Goal: Check status: Check status

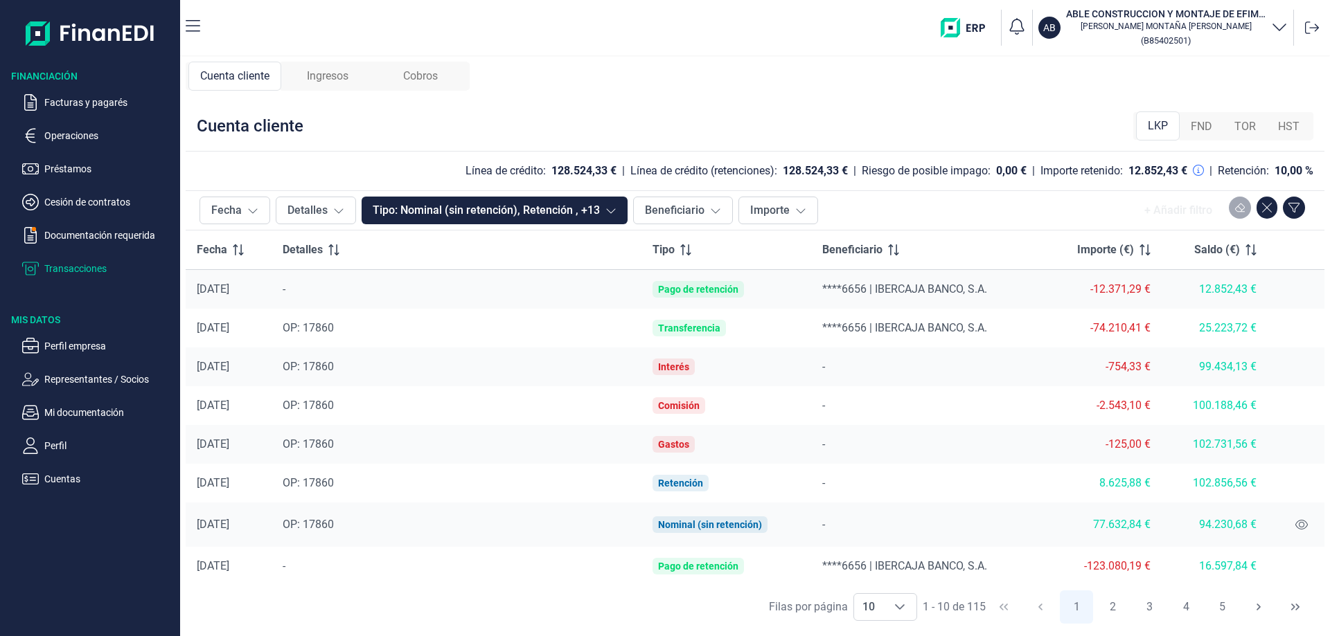
click at [309, 525] on span "OP: 17860" at bounding box center [308, 524] width 51 height 13
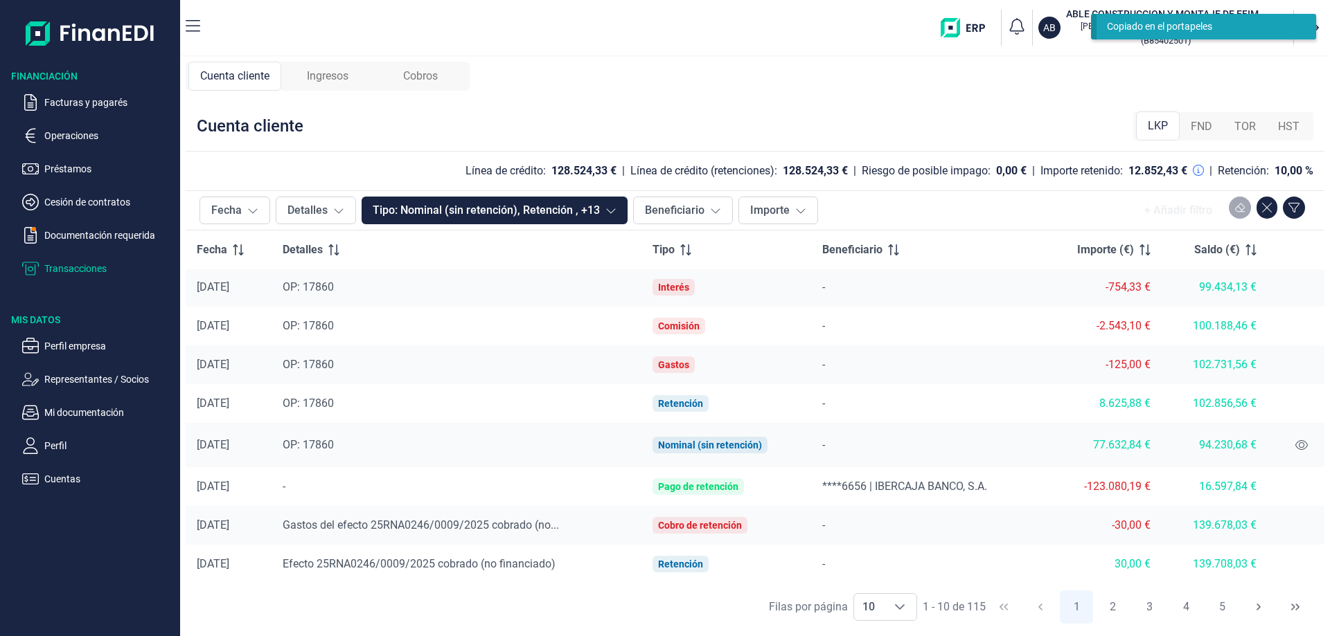
scroll to position [80, 0]
click at [1295, 443] on icon at bounding box center [1301, 444] width 12 height 11
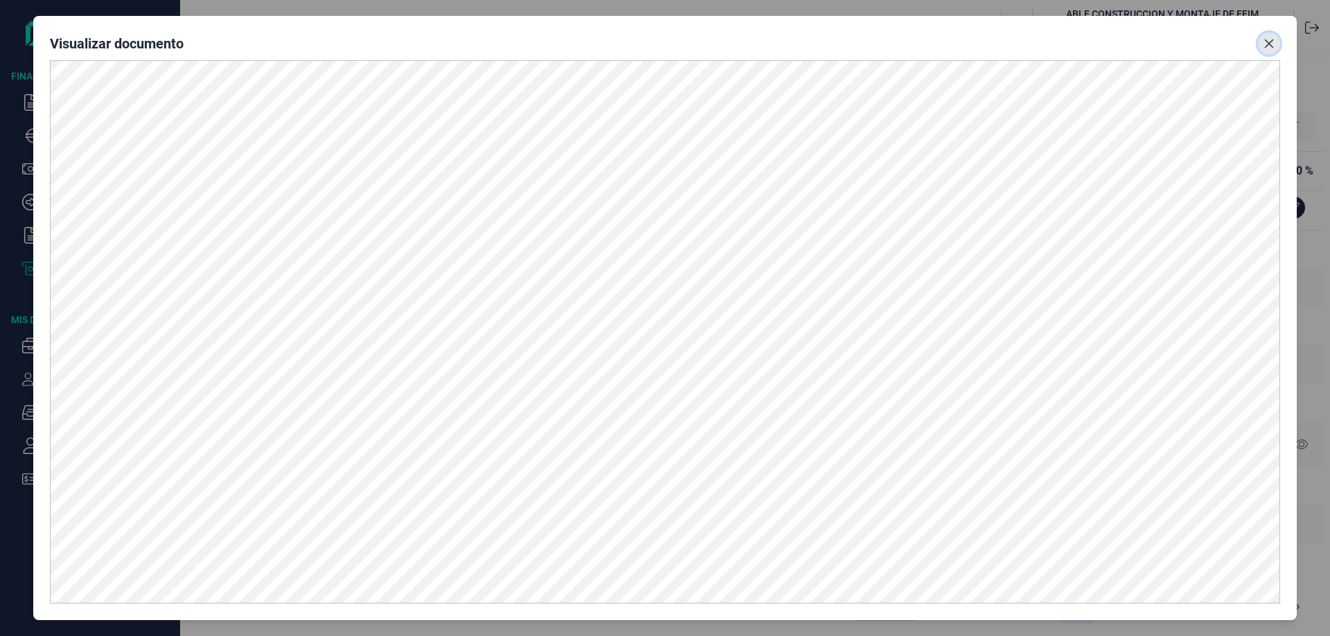
click at [1267, 43] on icon "Close" at bounding box center [1268, 43] width 11 height 11
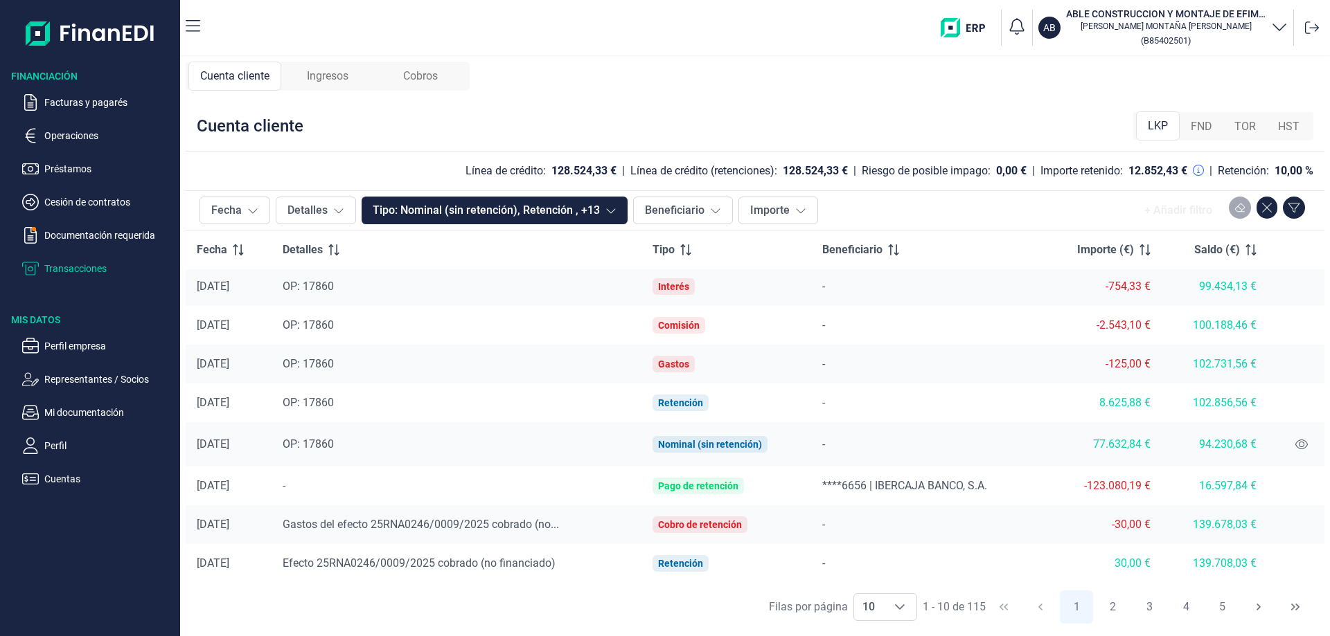
scroll to position [0, 0]
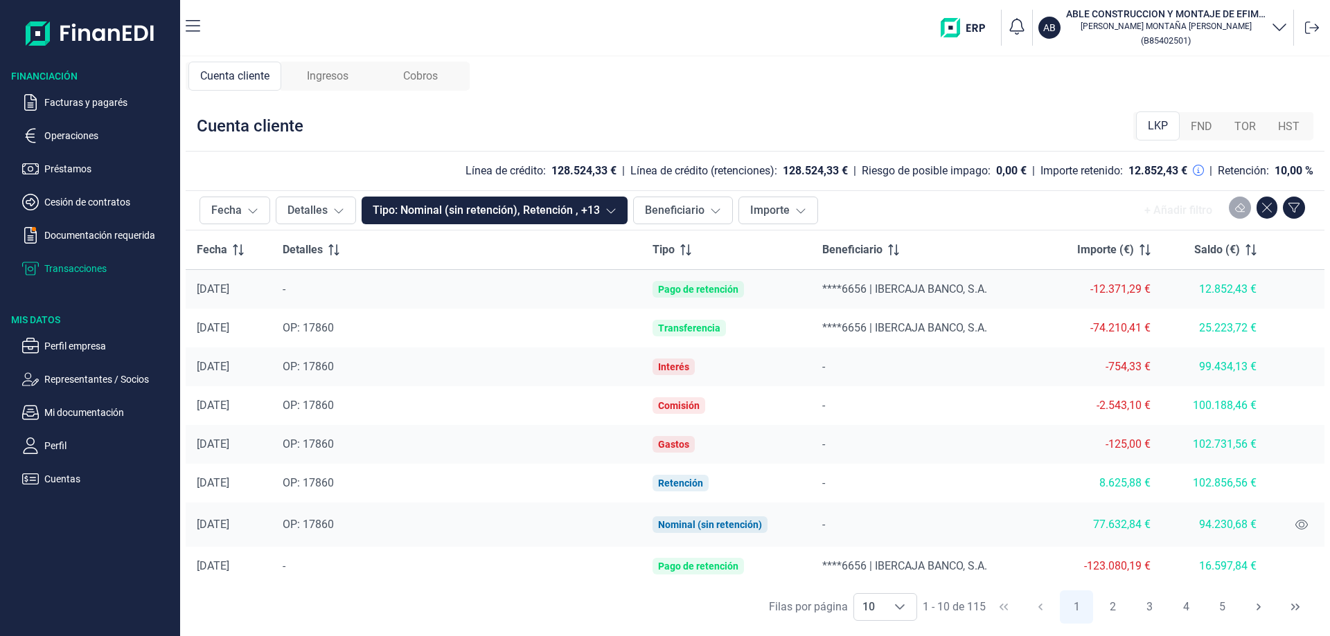
click at [1108, 291] on div "-12.371,29 €" at bounding box center [1102, 290] width 96 height 14
click at [920, 294] on span "****6656 | IBERCAJA BANCO, S.A." at bounding box center [904, 289] width 165 height 13
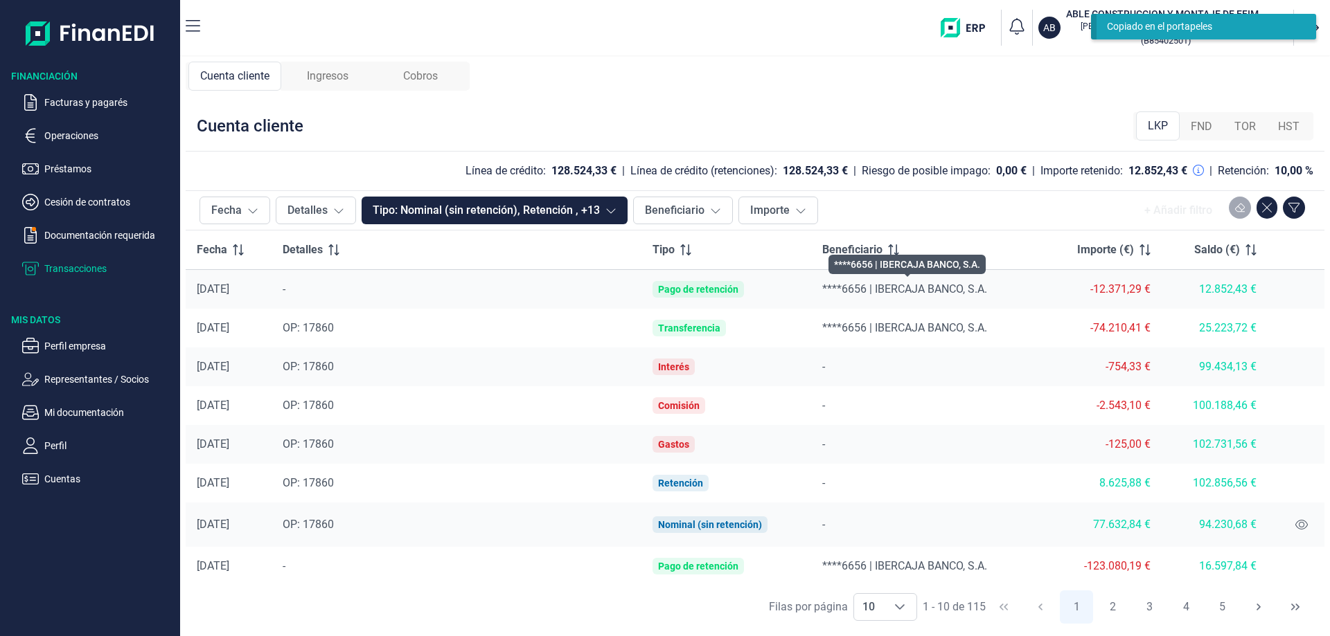
click at [684, 289] on div "Pago de retención" at bounding box center [698, 289] width 80 height 11
click at [1098, 291] on div "-12.371,29 €" at bounding box center [1102, 290] width 96 height 14
click at [1114, 294] on div "-12.371,29 €" at bounding box center [1102, 290] width 96 height 14
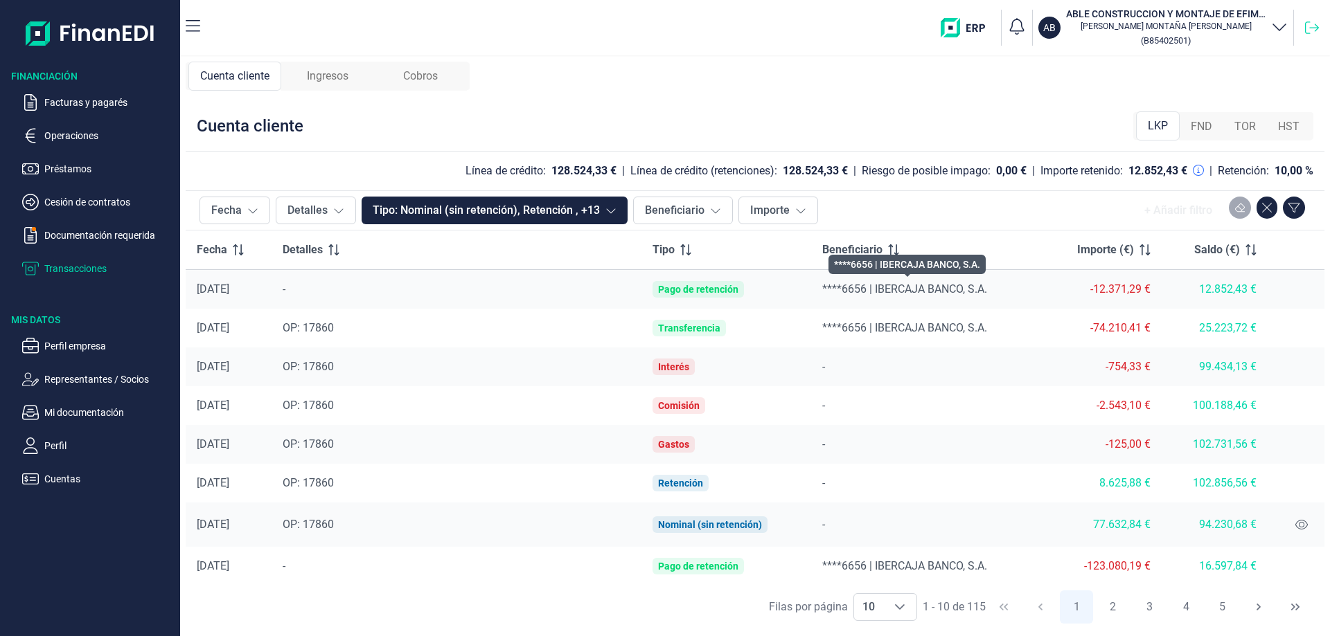
click at [1314, 33] on icon at bounding box center [1312, 28] width 14 height 14
